Goal: Information Seeking & Learning: Learn about a topic

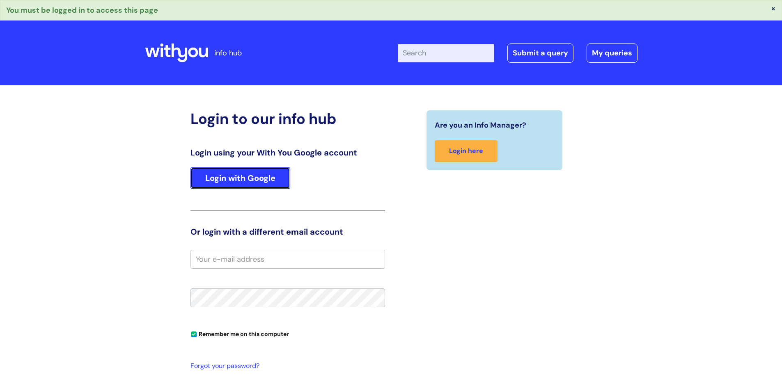
click at [234, 183] on link "Login with Google" at bounding box center [240, 177] width 100 height 21
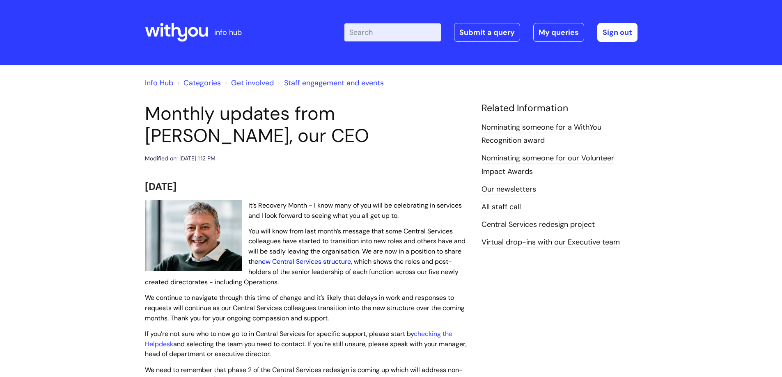
click at [296, 259] on link "new Central Services structure" at bounding box center [304, 261] width 93 height 9
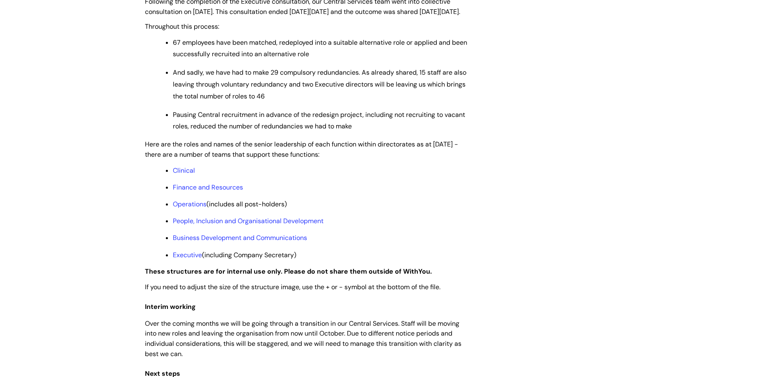
scroll to position [575, 0]
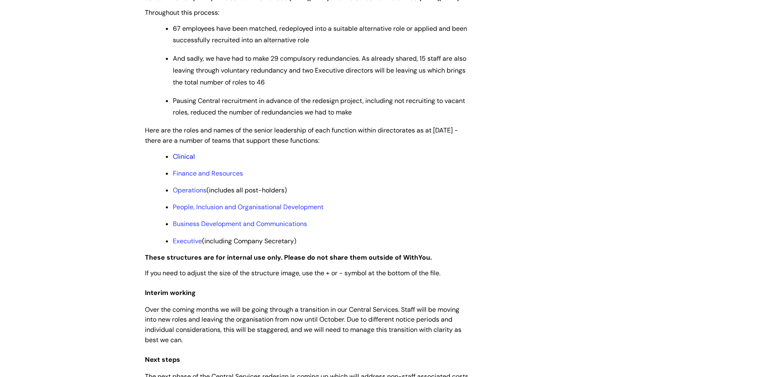
click at [177, 161] on link "Clinical" at bounding box center [184, 156] width 22 height 9
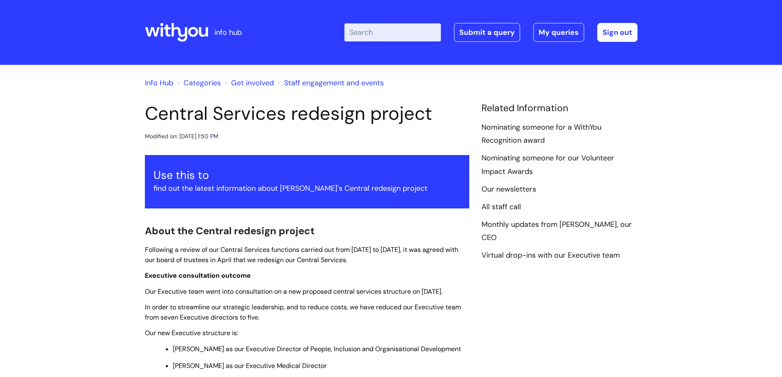
scroll to position [575, 0]
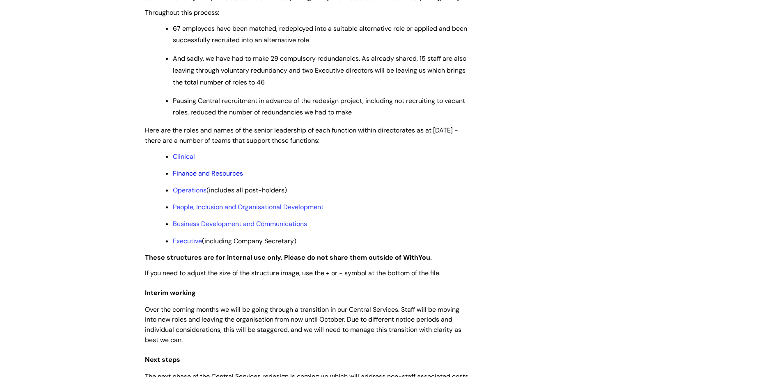
click at [189, 178] on link "Finance and Resources" at bounding box center [208, 173] width 70 height 9
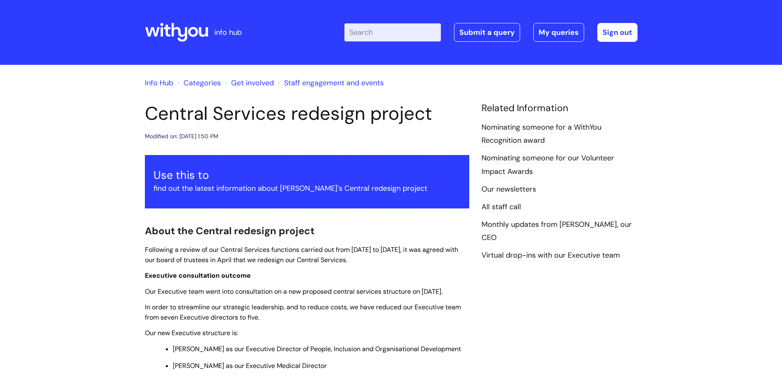
scroll to position [575, 0]
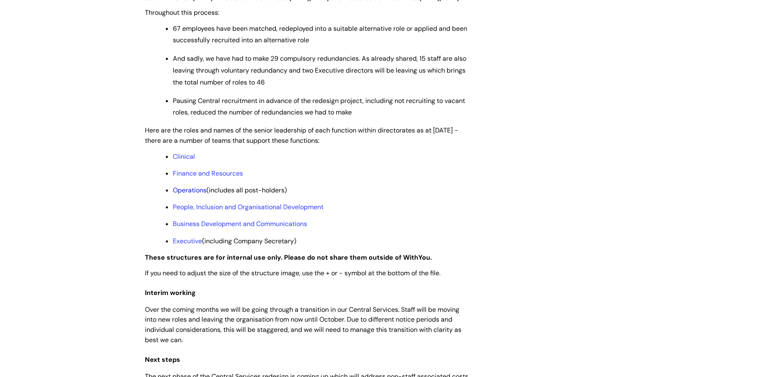
click at [181, 195] on link "Operations" at bounding box center [190, 190] width 34 height 9
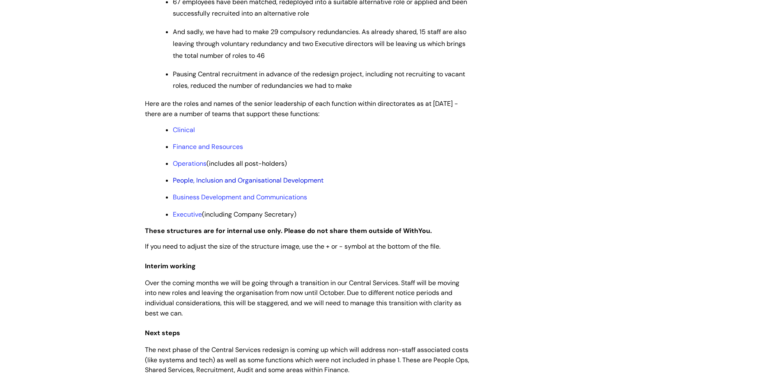
scroll to position [616, 0]
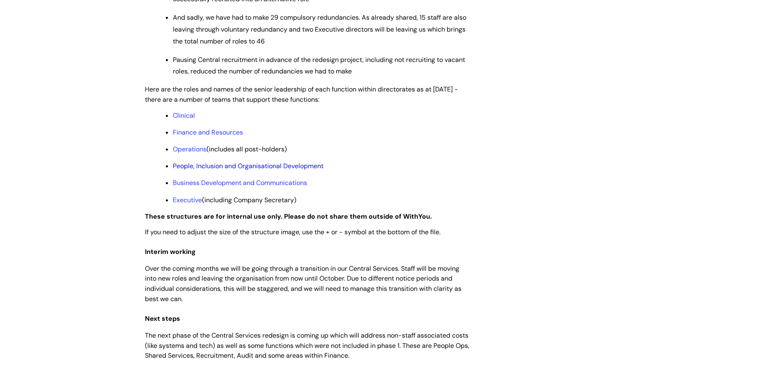
click at [241, 170] on link "People, Inclusion and Organisational Development" at bounding box center [248, 166] width 151 height 9
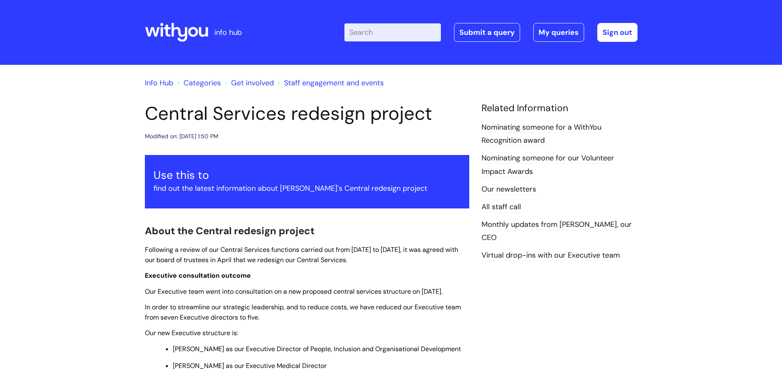
scroll to position [616, 0]
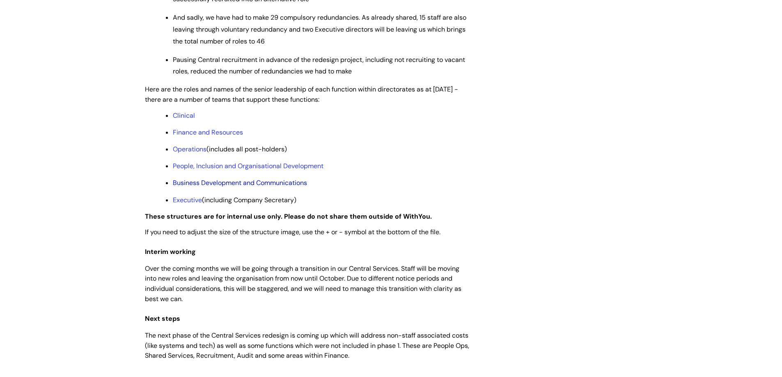
click at [217, 187] on link "Business Development and Communications" at bounding box center [240, 183] width 134 height 9
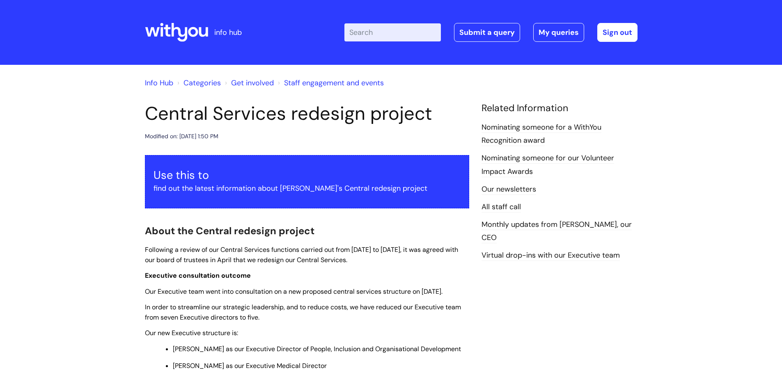
scroll to position [616, 0]
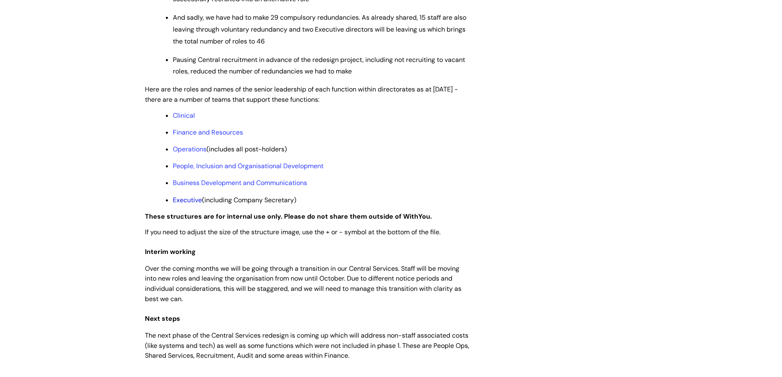
click at [190, 204] on link "Executive" at bounding box center [187, 200] width 29 height 9
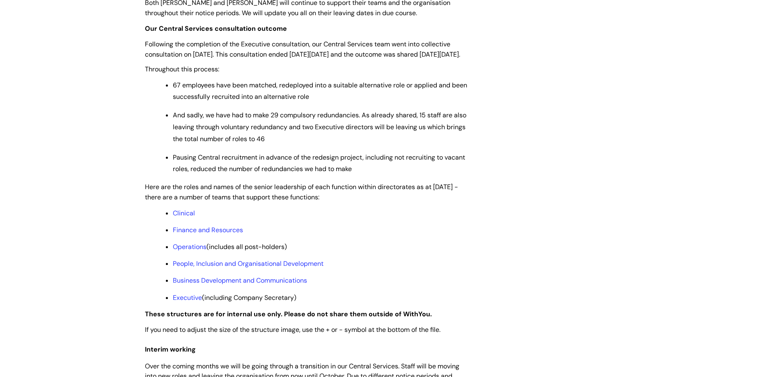
scroll to position [534, 0]
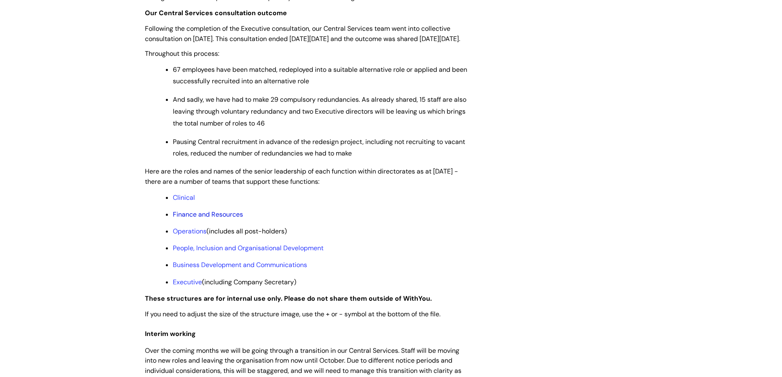
click at [186, 219] on link "Finance and Resources" at bounding box center [208, 214] width 70 height 9
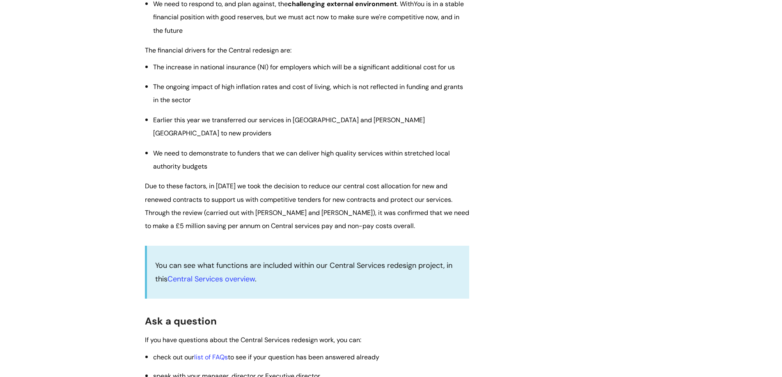
scroll to position [1067, 0]
